Goal: Task Accomplishment & Management: Manage account settings

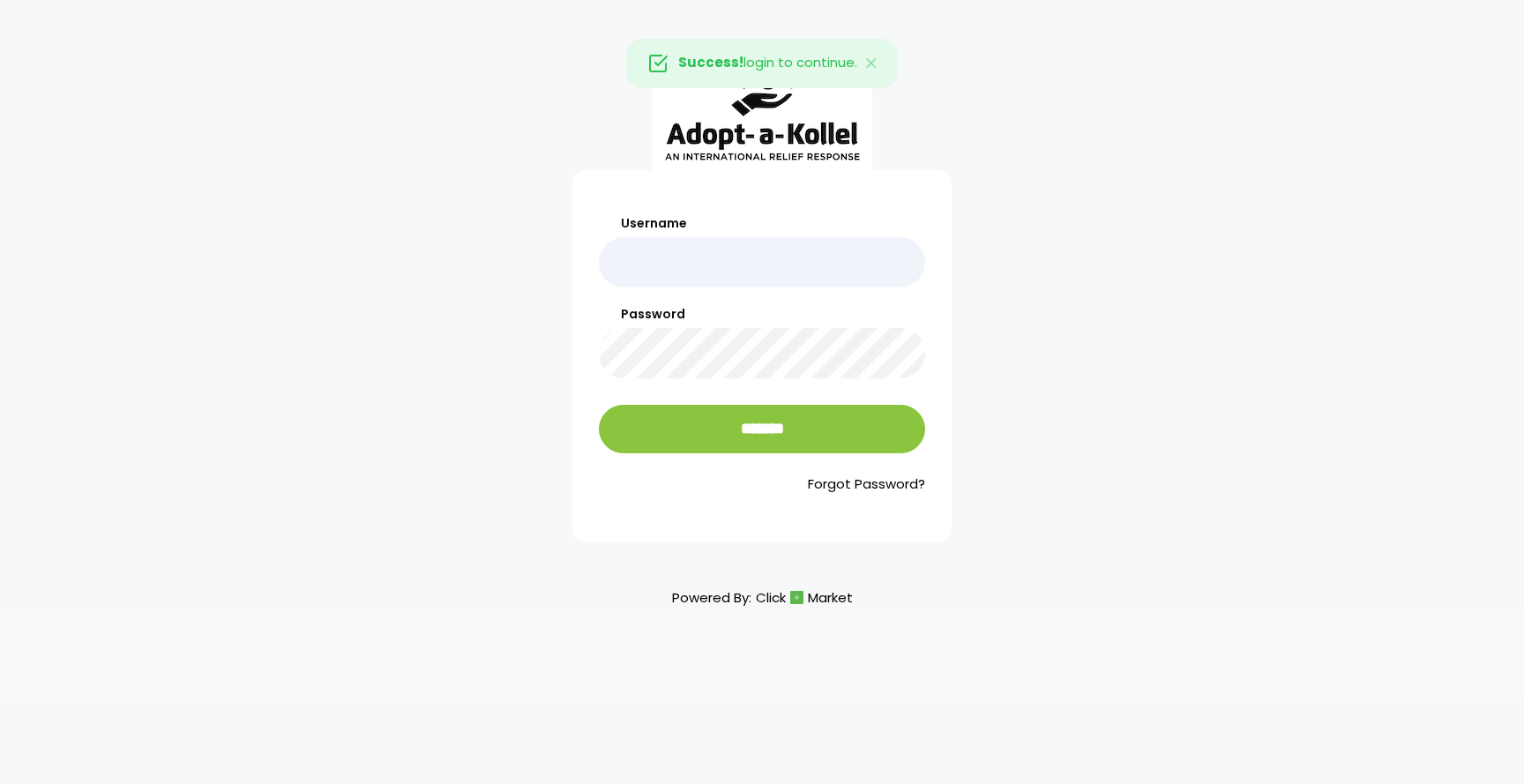
click at [695, 256] on input "Username" at bounding box center [762, 262] width 326 height 50
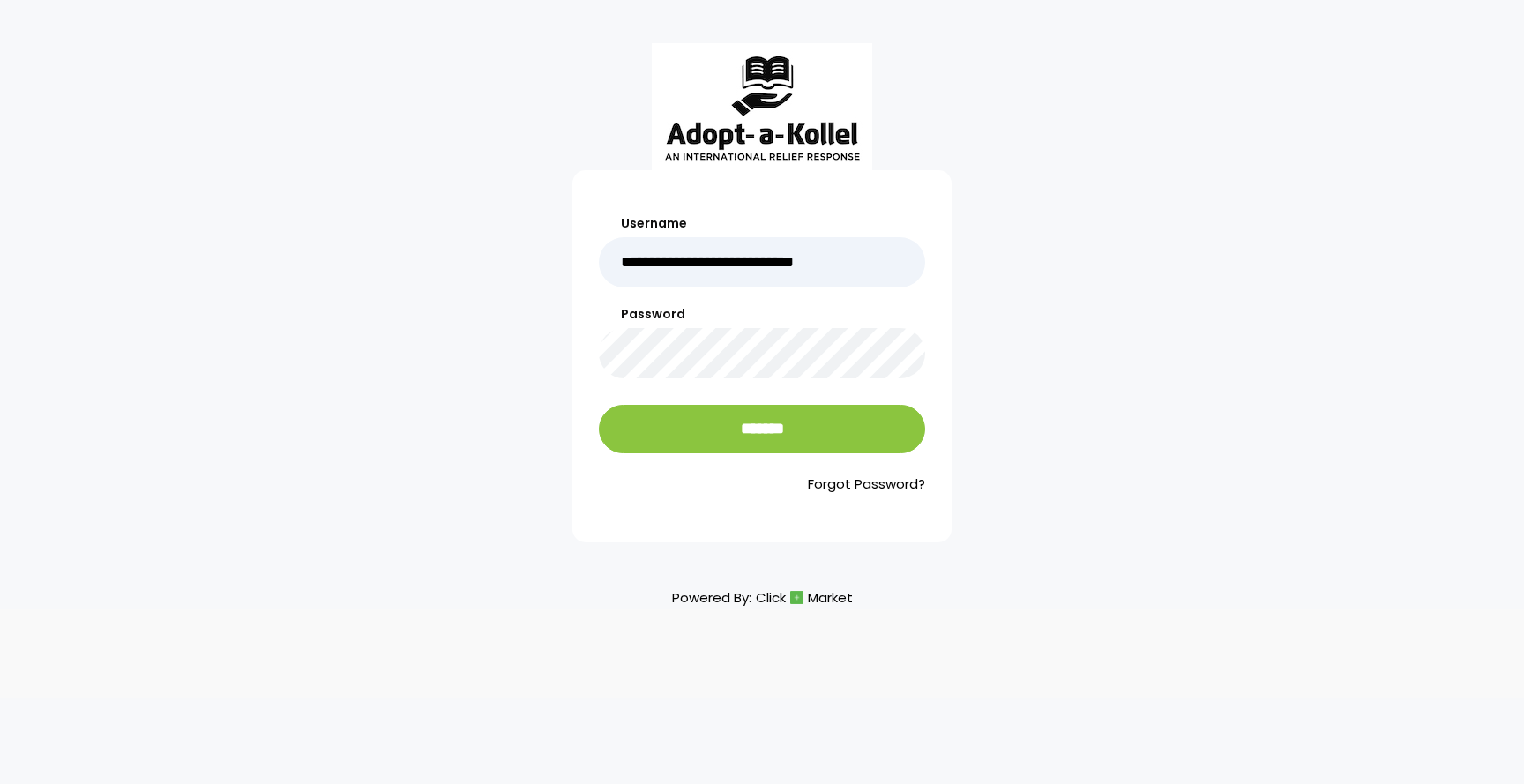
type input "**********"
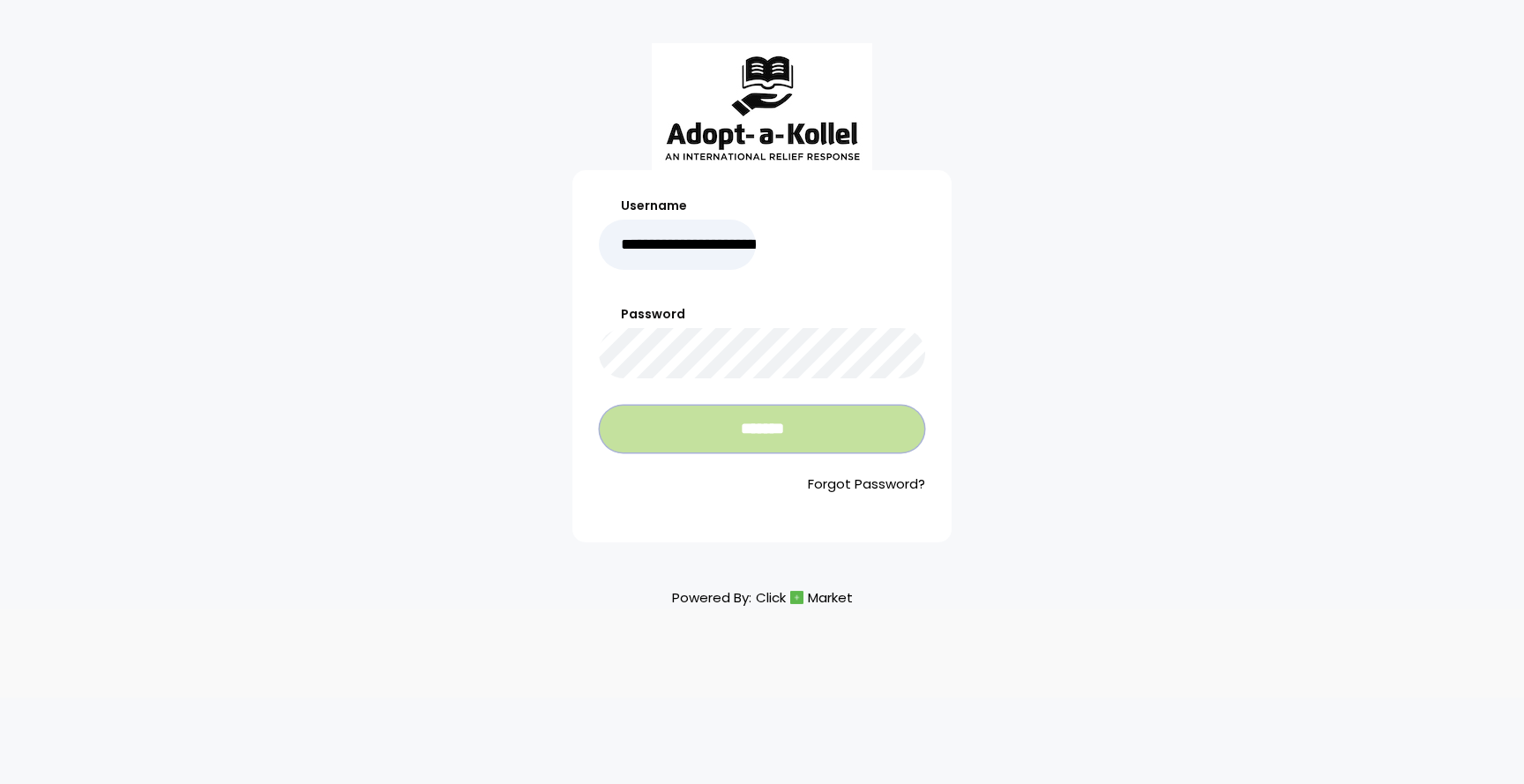
click at [713, 418] on input "*******" at bounding box center [762, 429] width 326 height 49
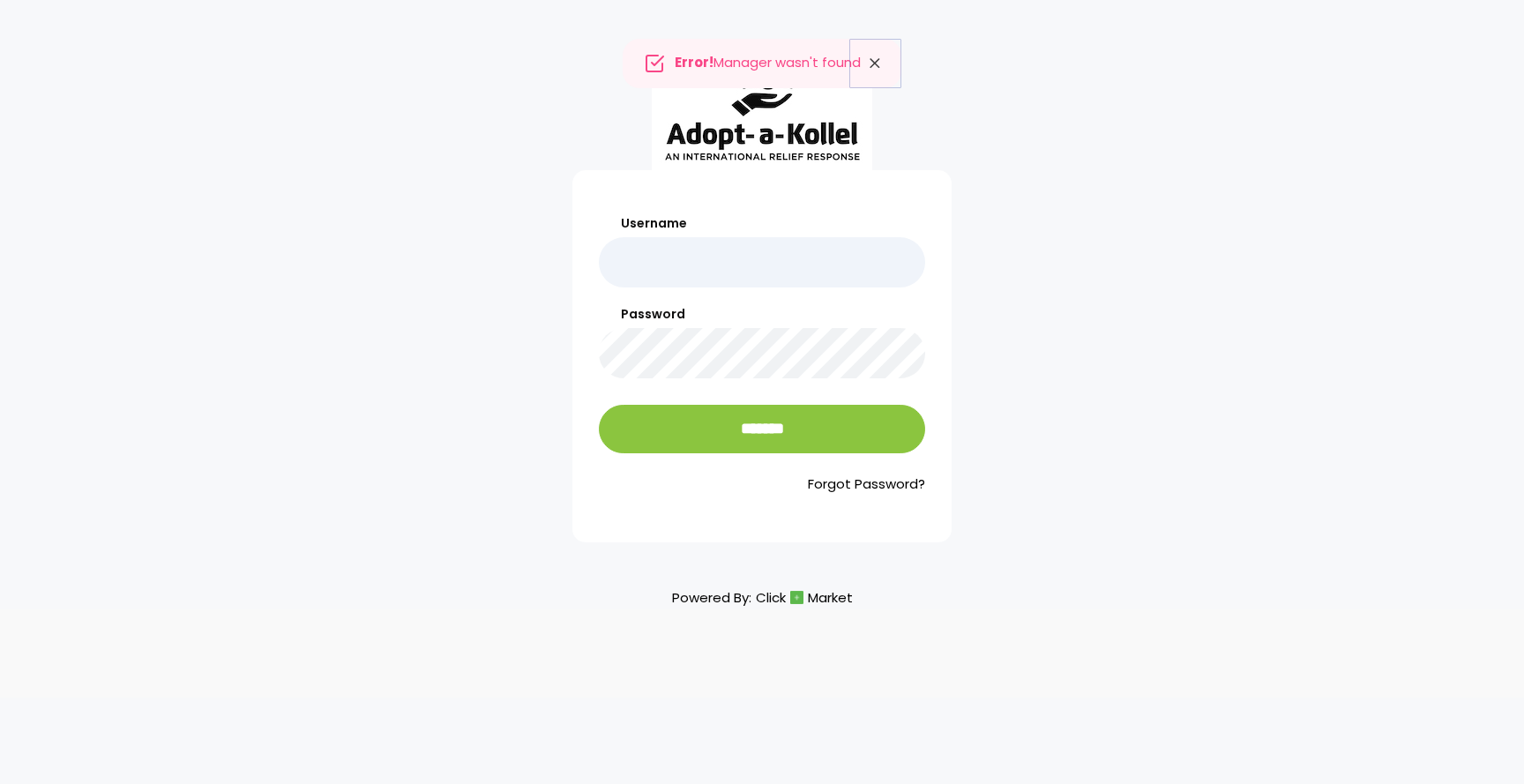
click at [867, 60] on icon "Close" at bounding box center [875, 64] width 18 height 25
